Goal: Navigation & Orientation: Find specific page/section

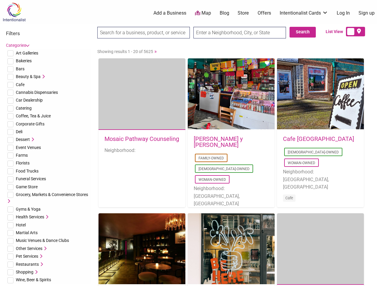
click at [188, 143] on div "[PERSON_NAME] y [PERSON_NAME] Family-Owned [DEMOGRAPHIC_DATA]-Owned Woman-Owned…" at bounding box center [231, 181] width 87 height 102
click at [27, 53] on span "Art Galleries" at bounding box center [27, 53] width 22 height 5
click at [24, 61] on span "Bakeries" at bounding box center [24, 60] width 16 height 5
click at [20, 69] on span "Bars" at bounding box center [20, 69] width 9 height 5
click at [28, 77] on span "Beauty & Spa" at bounding box center [28, 76] width 25 height 5
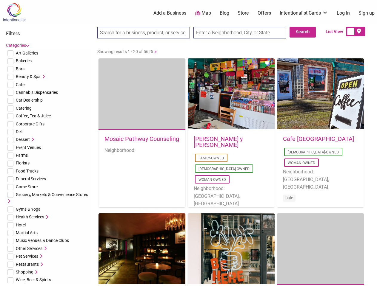
click at [43, 77] on icon at bounding box center [43, 77] width 4 height 4
click at [20, 85] on span "Cafe" at bounding box center [20, 84] width 9 height 5
click at [37, 93] on span "Cannabis Dispensaries" at bounding box center [37, 92] width 42 height 5
click at [29, 100] on span "Car Dealership" at bounding box center [29, 100] width 27 height 5
click at [24, 108] on span "Catering" at bounding box center [24, 108] width 16 height 5
